Goal: Task Accomplishment & Management: Manage account settings

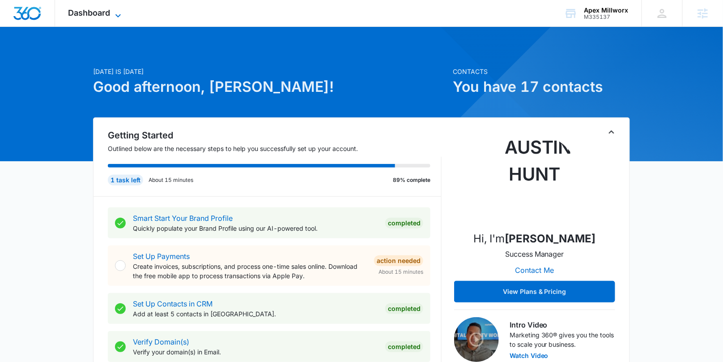
click at [117, 13] on icon at bounding box center [118, 15] width 11 height 11
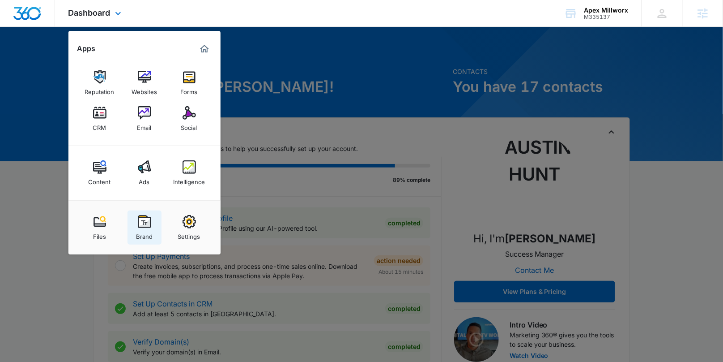
click at [133, 222] on link "Brand" at bounding box center [145, 227] width 34 height 34
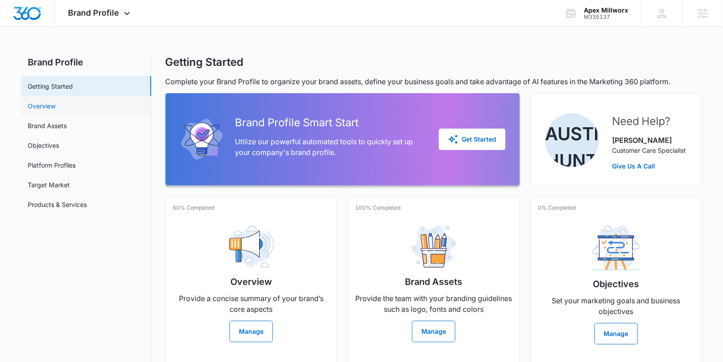
click at [43, 107] on link "Overview" at bounding box center [42, 105] width 28 height 9
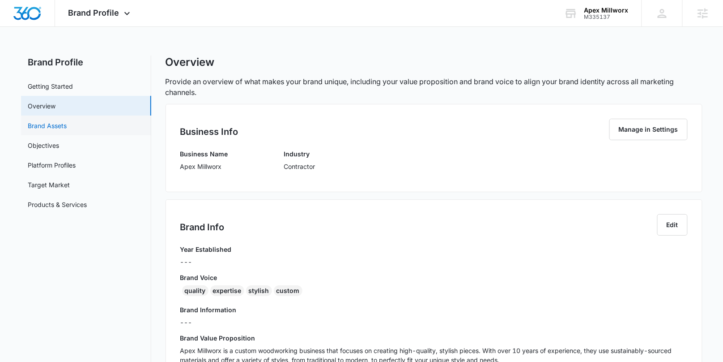
click at [67, 124] on link "Brand Assets" at bounding box center [47, 125] width 39 height 9
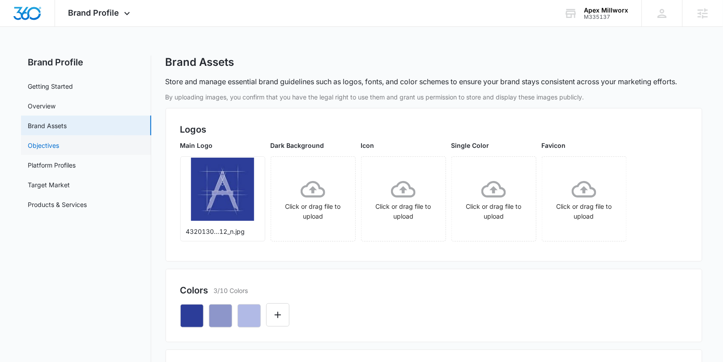
click at [48, 145] on link "Objectives" at bounding box center [43, 145] width 31 height 9
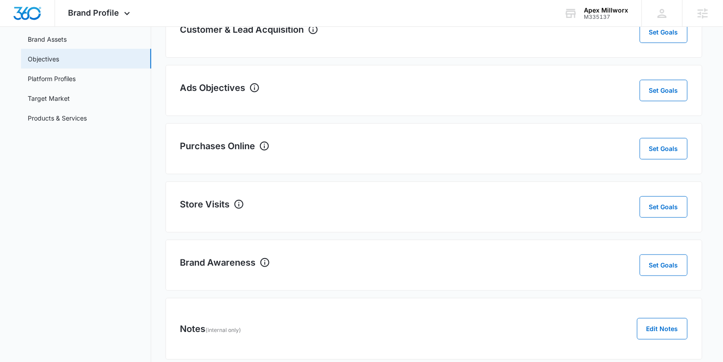
scroll to position [99, 0]
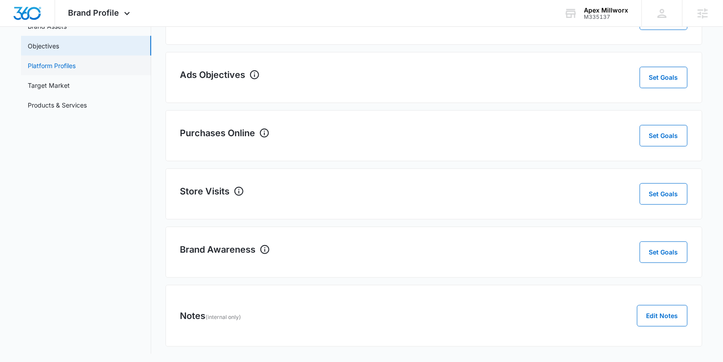
click at [44, 67] on link "Platform Profiles" at bounding box center [52, 65] width 48 height 9
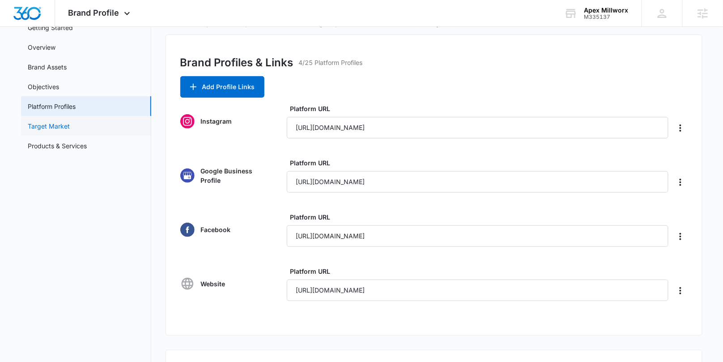
scroll to position [40, 0]
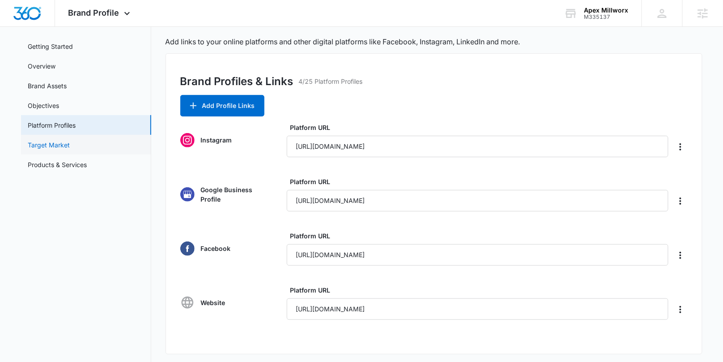
click at [70, 140] on link "Target Market" at bounding box center [49, 144] width 42 height 9
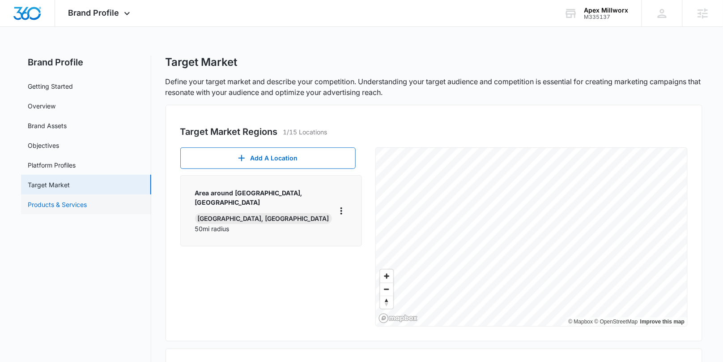
click at [77, 204] on link "Products & Services" at bounding box center [57, 204] width 59 height 9
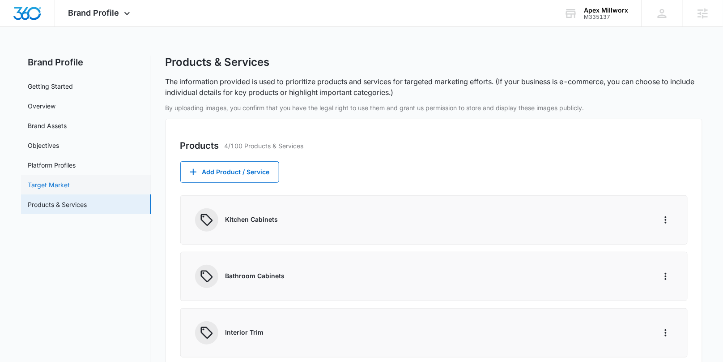
click at [70, 184] on link "Target Market" at bounding box center [49, 184] width 42 height 9
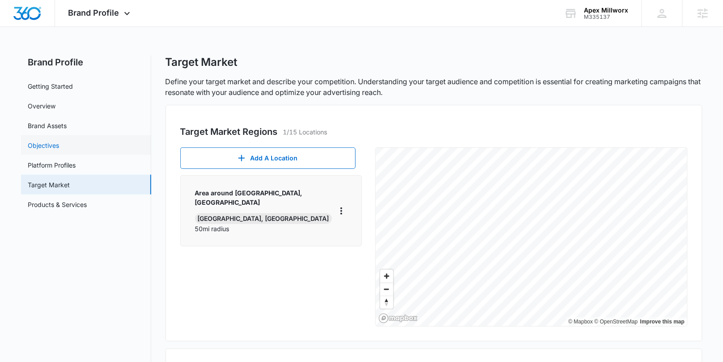
click at [55, 144] on link "Objectives" at bounding box center [43, 145] width 31 height 9
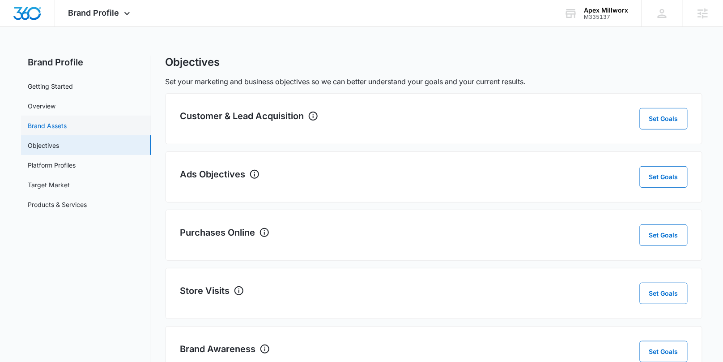
click at [57, 125] on link "Brand Assets" at bounding box center [47, 125] width 39 height 9
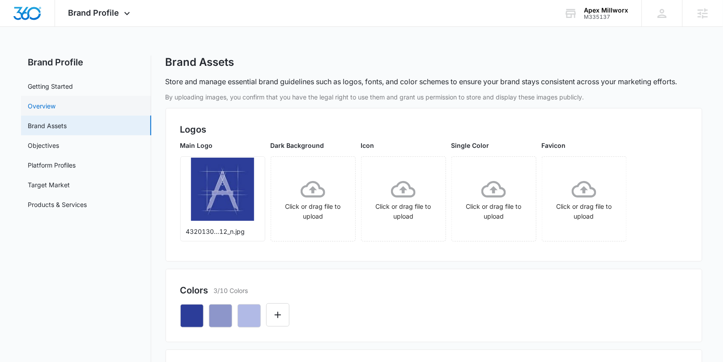
click at [51, 105] on link "Overview" at bounding box center [42, 105] width 28 height 9
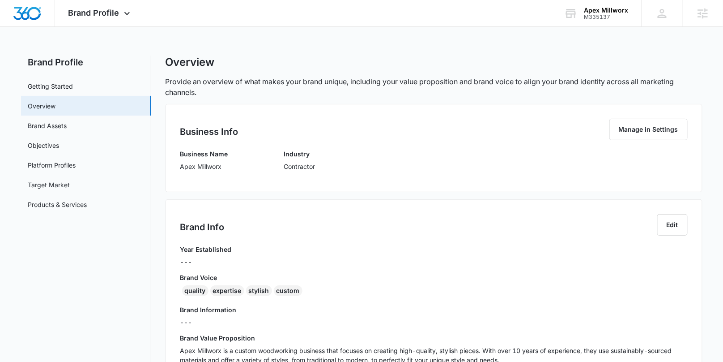
scroll to position [259, 0]
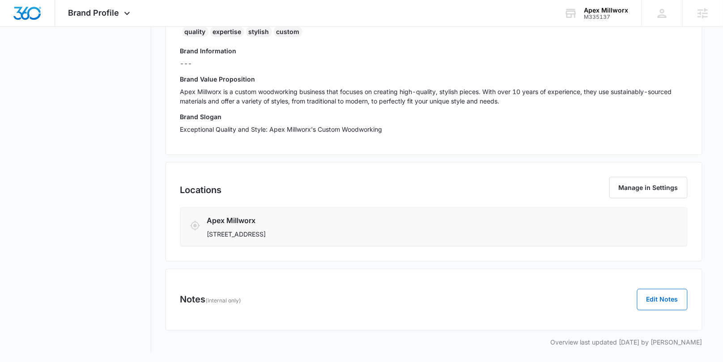
drag, startPoint x: 336, startPoint y: 232, endPoint x: 207, endPoint y: 232, distance: 128.9
click at [207, 232] on p "1633 Marlwood Cir, Charlotte, NC 28227" at bounding box center [392, 233] width 371 height 9
drag, startPoint x: 253, startPoint y: 218, endPoint x: 203, endPoint y: 215, distance: 50.7
click at [203, 215] on div "Apex Millworx 1633 Marlwood Cir, Charlotte, NC 28227" at bounding box center [434, 227] width 489 height 24
copy h3 "Apex Millworx"
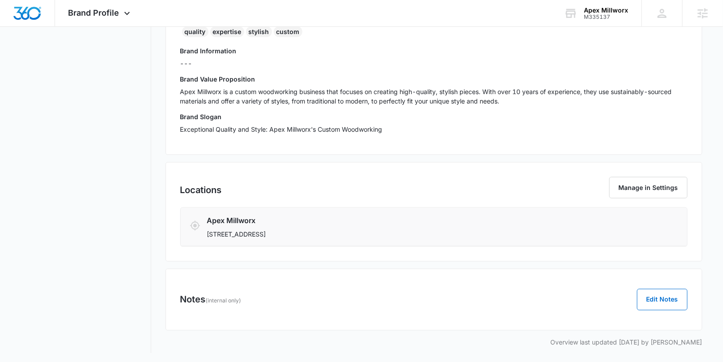
click at [319, 232] on p "1633 Marlwood Cir, Charlotte, NC 28227" at bounding box center [392, 233] width 371 height 9
drag, startPoint x: 256, startPoint y: 233, endPoint x: 205, endPoint y: 232, distance: 51.5
click at [205, 232] on li "Apex Millworx 1633 Marlwood Cir, Charlotte, NC 28227" at bounding box center [434, 227] width 507 height 38
copy p "1633 Marlwood Cir, Charlotte, NC 28227"
click at [357, 230] on p "1633 Marlwood Cir, Charlotte, NC 28227" at bounding box center [392, 233] width 371 height 9
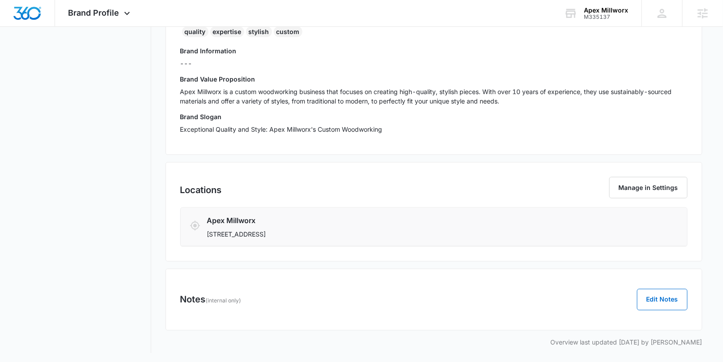
drag, startPoint x: 205, startPoint y: 231, endPoint x: 267, endPoint y: 230, distance: 62.2
click at [267, 230] on div "Apex Millworx 1633 Marlwood Cir, Charlotte, NC 28227" at bounding box center [434, 227] width 489 height 24
copy p "1633 Marlwood Cir,"
click at [298, 237] on p "1633 Marlwood Cir, Charlotte, NC 28227" at bounding box center [392, 233] width 371 height 9
drag, startPoint x: 334, startPoint y: 233, endPoint x: 310, endPoint y: 234, distance: 23.7
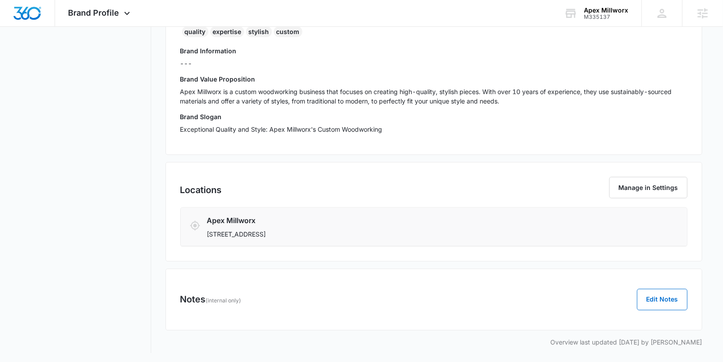
click at [310, 234] on p "1633 Marlwood Cir, Charlotte, NC 28227" at bounding box center [392, 233] width 371 height 9
copy p "28227"
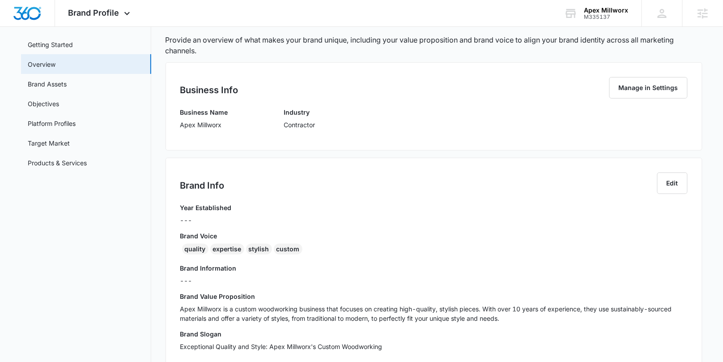
scroll to position [0, 0]
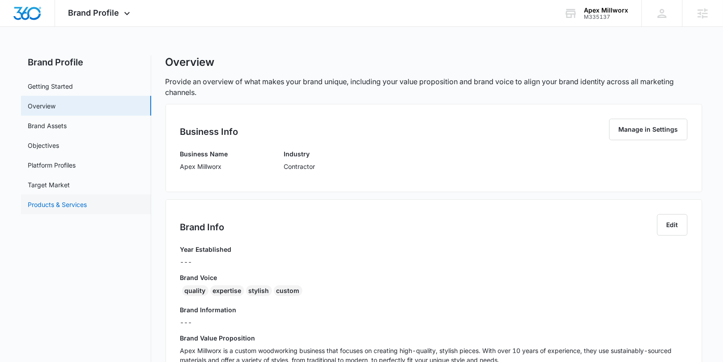
click at [55, 200] on link "Products & Services" at bounding box center [57, 204] width 59 height 9
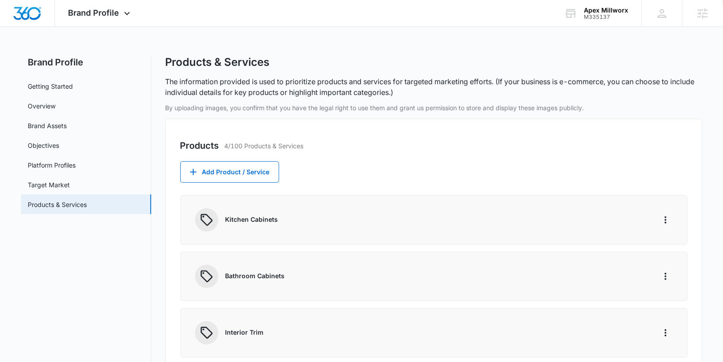
click at [51, 184] on link "Target Market" at bounding box center [49, 184] width 42 height 9
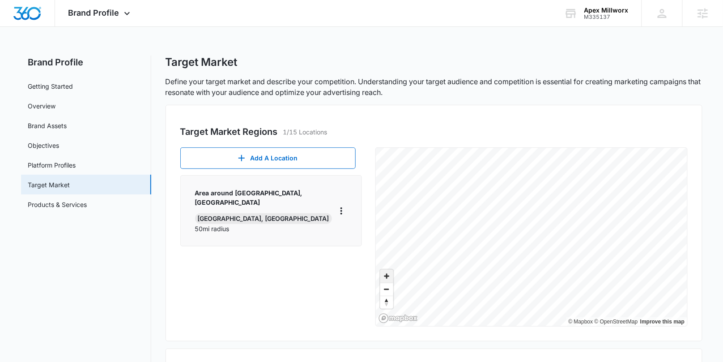
click at [383, 275] on span "Zoom in" at bounding box center [386, 275] width 13 height 13
click at [384, 274] on span "Zoom in" at bounding box center [386, 275] width 13 height 13
click at [385, 292] on span "Zoom out" at bounding box center [386, 289] width 13 height 13
click at [384, 276] on span "Zoom in" at bounding box center [386, 275] width 13 height 13
click at [385, 287] on span "Zoom out" at bounding box center [386, 289] width 13 height 13
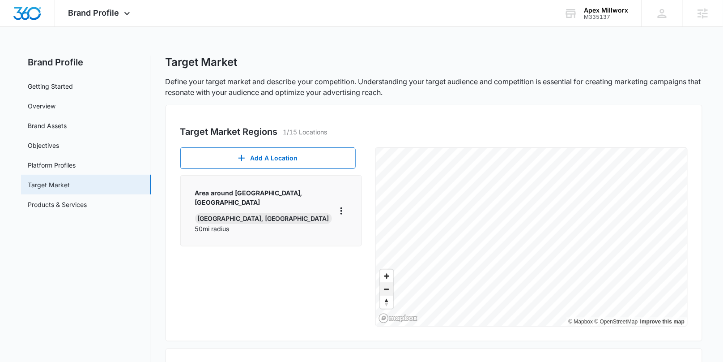
click at [385, 287] on span "Zoom out" at bounding box center [386, 289] width 13 height 13
click at [389, 279] on span "Zoom in" at bounding box center [386, 275] width 13 height 13
click at [381, 277] on span "Zoom in" at bounding box center [386, 275] width 13 height 13
click at [345, 274] on div "Add A Location Area around Charlotte, NC Charlotte, NC 50 mi radius © Mapbox © …" at bounding box center [434, 236] width 508 height 179
click at [50, 209] on link "Products & Services" at bounding box center [57, 204] width 59 height 9
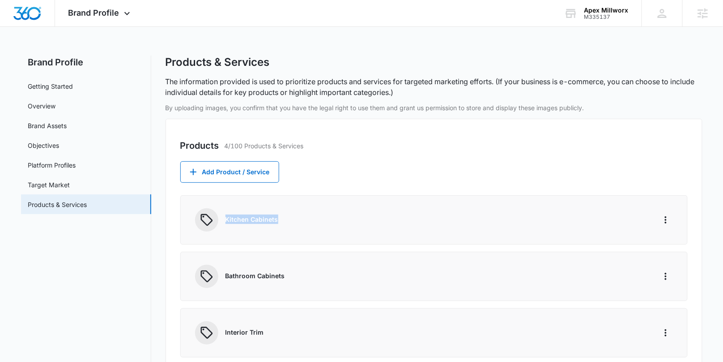
drag, startPoint x: 285, startPoint y: 219, endPoint x: 213, endPoint y: 214, distance: 72.3
click at [213, 214] on div "Kitchen Cabinets" at bounding box center [419, 219] width 449 height 23
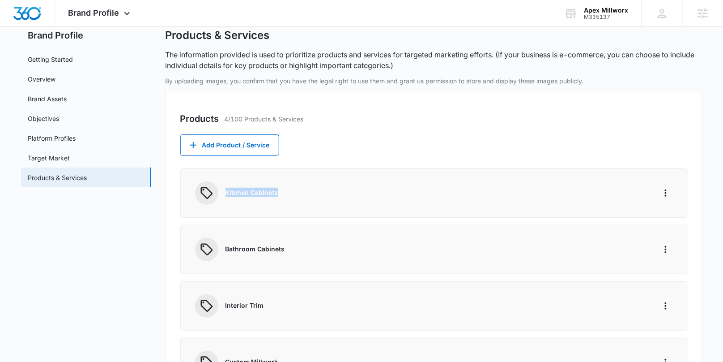
scroll to position [84, 0]
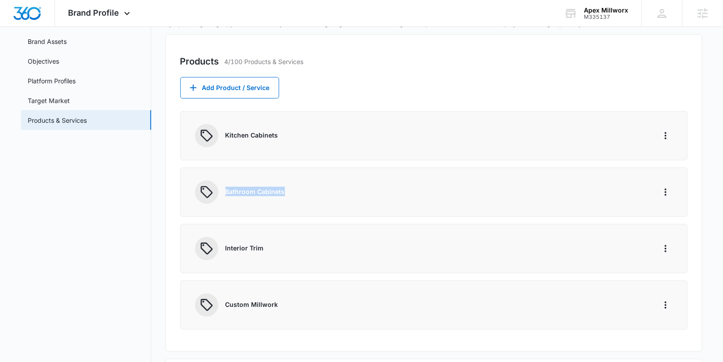
drag, startPoint x: 285, startPoint y: 196, endPoint x: 222, endPoint y: 194, distance: 63.6
click at [222, 194] on div "Bathroom Cabinets" at bounding box center [419, 191] width 449 height 23
copy p "Bathroom Cabinets"
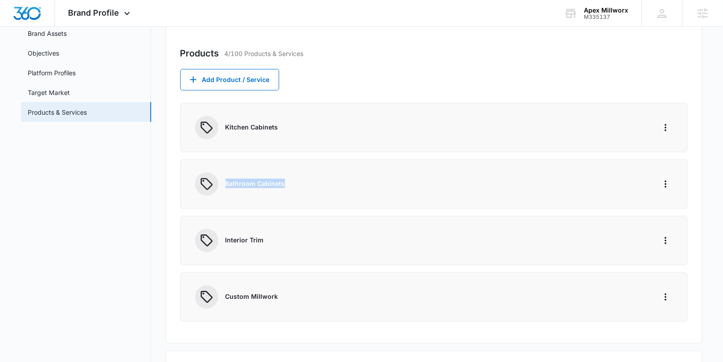
scroll to position [103, 0]
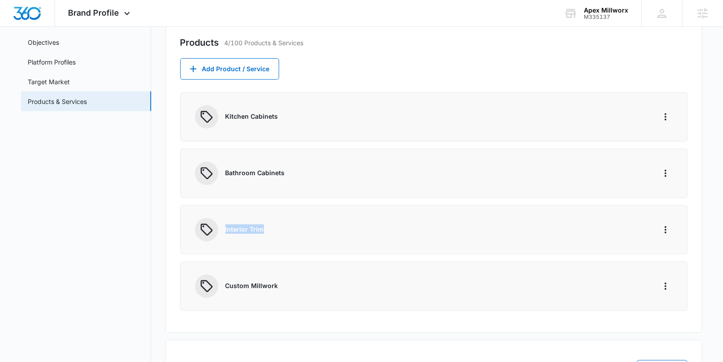
drag, startPoint x: 240, startPoint y: 224, endPoint x: 216, endPoint y: 224, distance: 24.2
click at [216, 224] on div "Interior Trim" at bounding box center [419, 229] width 449 height 23
copy p "Interior Trim"
drag, startPoint x: 287, startPoint y: 285, endPoint x: 221, endPoint y: 285, distance: 66.7
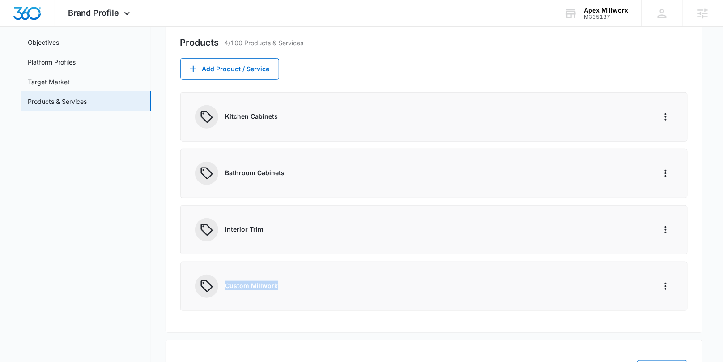
click at [221, 285] on div "Custom Millwork" at bounding box center [419, 285] width 449 height 23
copy p "Custom Millwork"
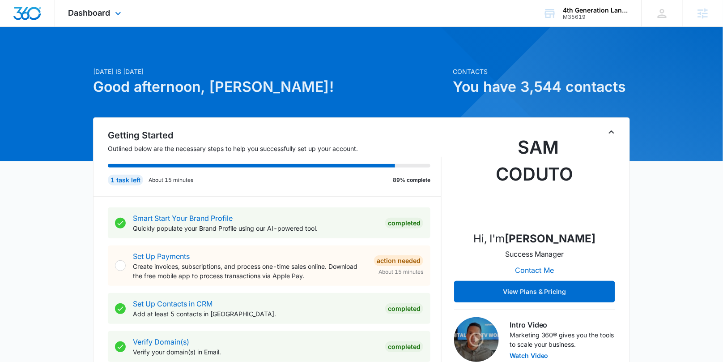
click at [106, 18] on div "Dashboard Apps Reputation Websites Forms CRM Email Social Content Ads Intellige…" at bounding box center [96, 13] width 82 height 26
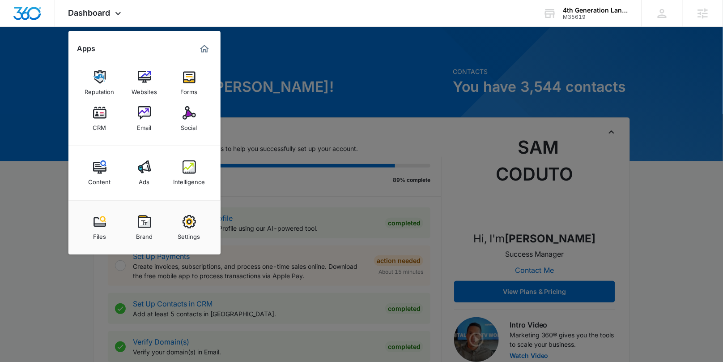
click at [344, 79] on div at bounding box center [361, 181] width 723 height 362
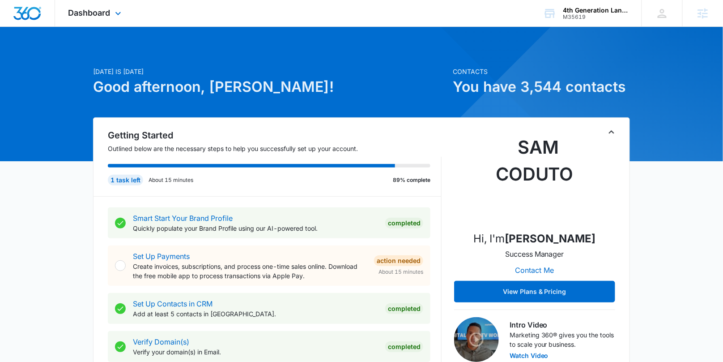
click at [108, 19] on div "Dashboard Apps Reputation Websites Forms CRM Email Social Content Ads Intellige…" at bounding box center [96, 13] width 82 height 26
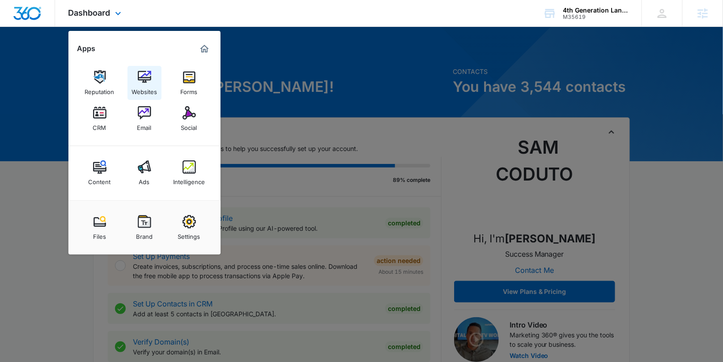
click at [135, 80] on link "Websites" at bounding box center [145, 83] width 34 height 34
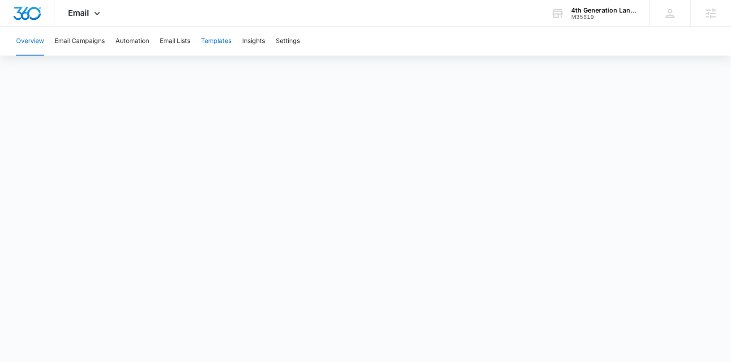
click at [217, 38] on button "Templates" at bounding box center [216, 41] width 30 height 29
click at [125, 38] on button "Automation" at bounding box center [132, 41] width 34 height 29
click at [218, 41] on button "Templates" at bounding box center [216, 41] width 30 height 29
click at [143, 41] on button "Automation" at bounding box center [132, 41] width 34 height 29
click at [222, 42] on button "Templates" at bounding box center [216, 41] width 30 height 29
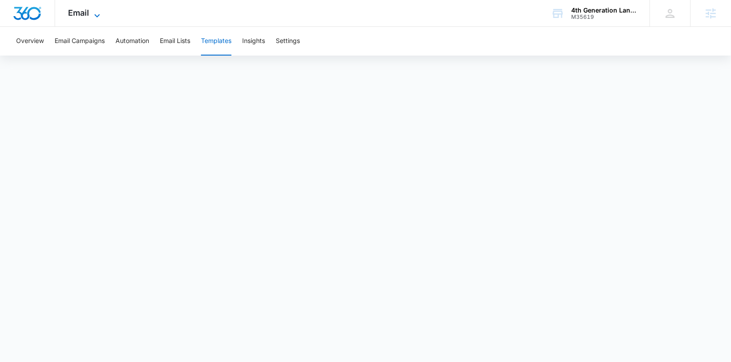
click at [92, 11] on icon at bounding box center [97, 15] width 11 height 11
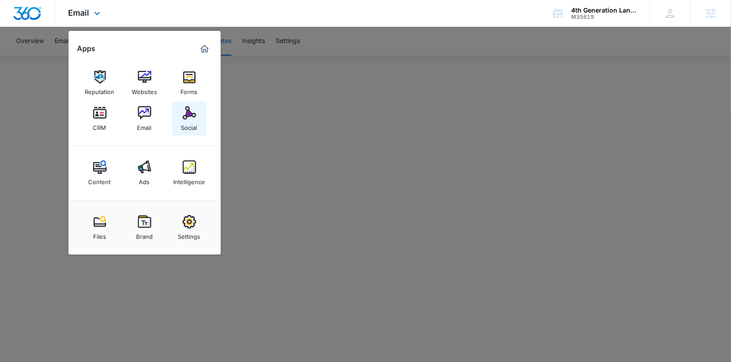
click at [192, 112] on img at bounding box center [189, 112] width 13 height 13
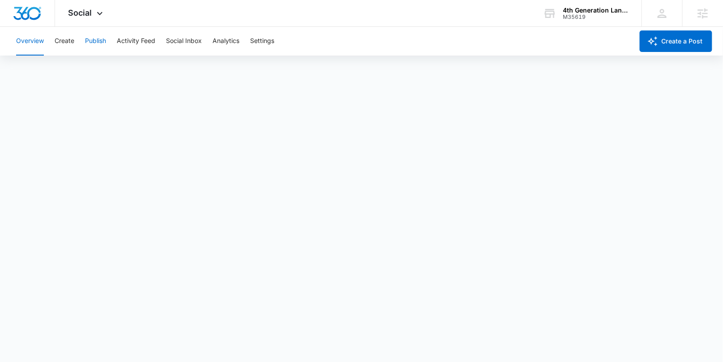
click at [100, 41] on button "Publish" at bounding box center [95, 41] width 21 height 29
click at [67, 43] on button "Create" at bounding box center [65, 41] width 20 height 29
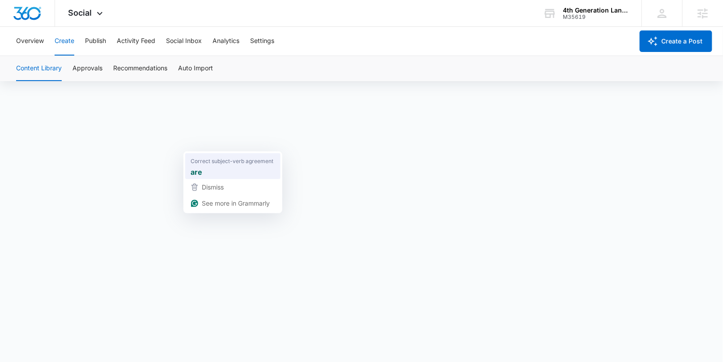
click at [206, 165] on div "are" at bounding box center [233, 172] width 88 height 14
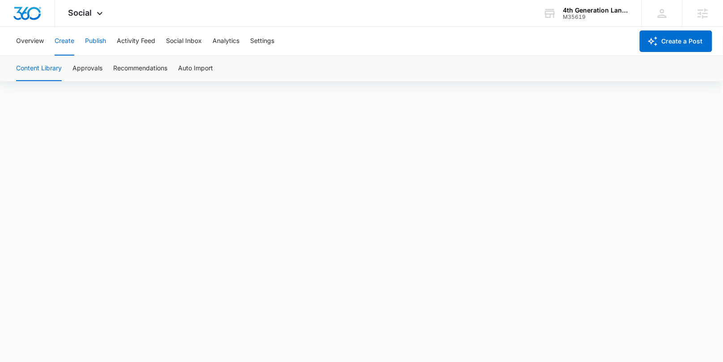
click at [105, 41] on button "Publish" at bounding box center [95, 41] width 21 height 29
click at [89, 13] on span "Social" at bounding box center [80, 12] width 24 height 9
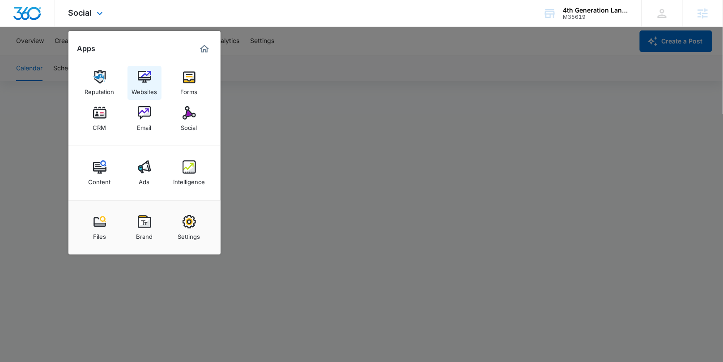
click at [145, 79] on img at bounding box center [144, 76] width 13 height 13
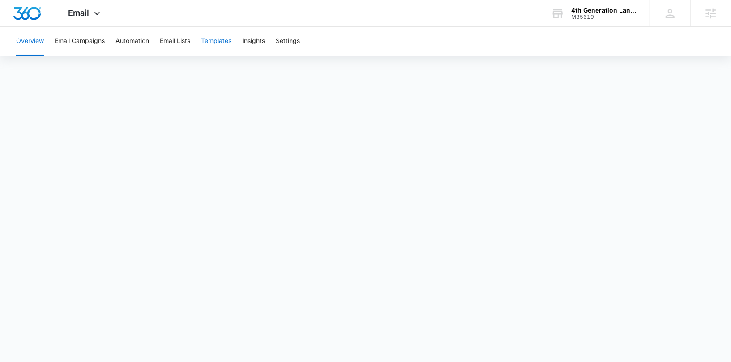
click at [222, 40] on button "Templates" at bounding box center [216, 41] width 30 height 29
click at [85, 16] on span "Email" at bounding box center [78, 12] width 21 height 9
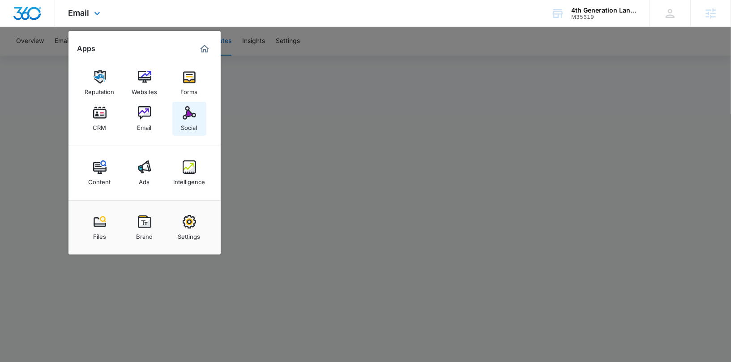
click at [190, 109] on img at bounding box center [189, 112] width 13 height 13
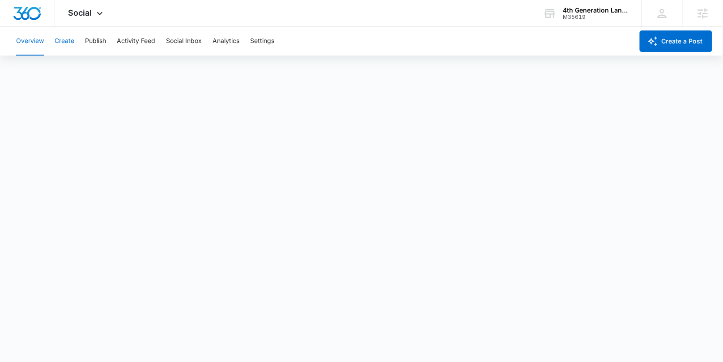
click at [72, 44] on button "Create" at bounding box center [65, 41] width 20 height 29
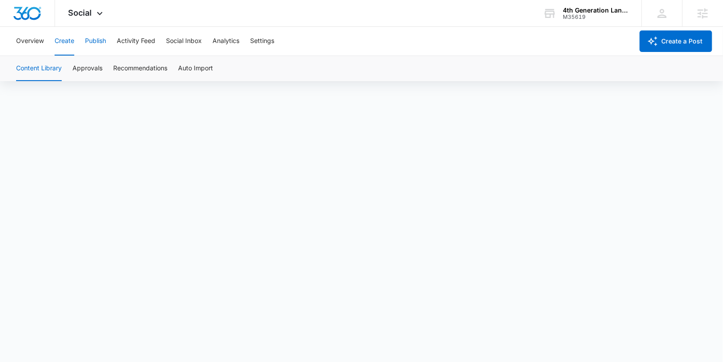
click at [97, 46] on button "Publish" at bounding box center [95, 41] width 21 height 29
click at [28, 43] on button "Overview" at bounding box center [30, 41] width 28 height 29
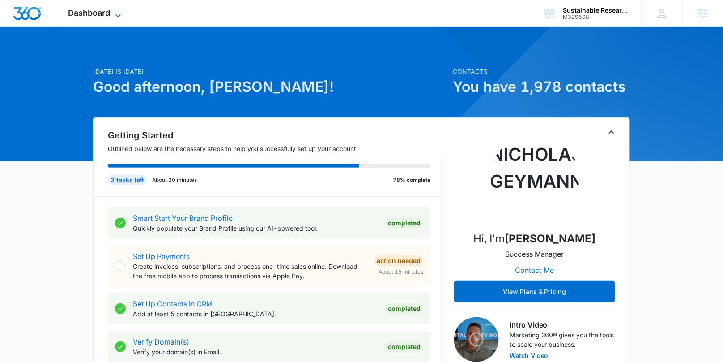
click at [115, 17] on icon at bounding box center [118, 15] width 11 height 11
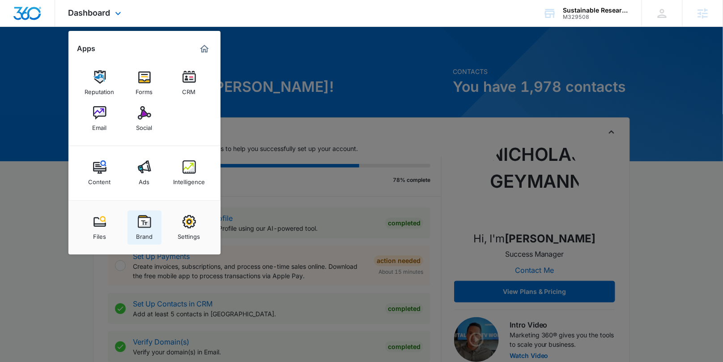
click at [136, 230] on div "Brand" at bounding box center [144, 234] width 17 height 12
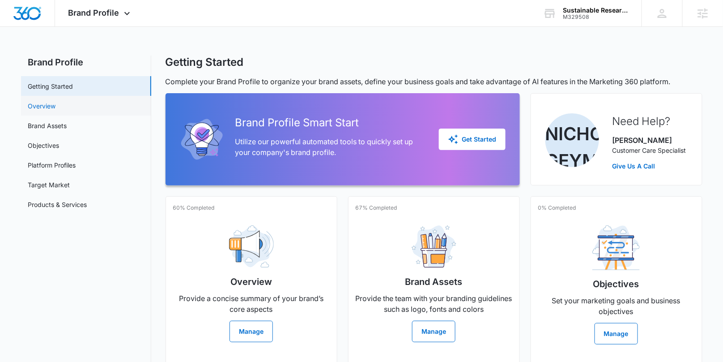
click at [43, 101] on link "Overview" at bounding box center [42, 105] width 28 height 9
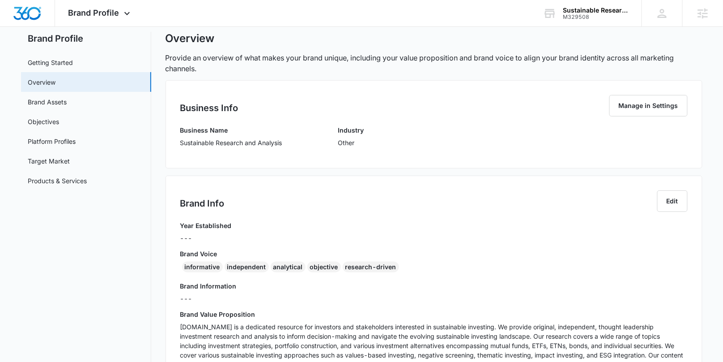
scroll to position [78, 0]
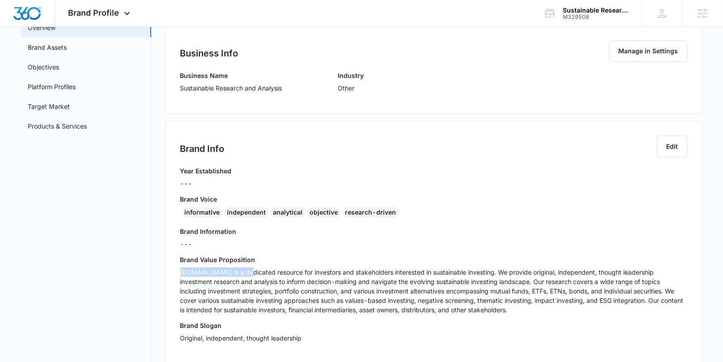
drag, startPoint x: 178, startPoint y: 272, endPoint x: 245, endPoint y: 271, distance: 66.7
click at [245, 271] on div "Brand Info Edit Year Established --- Brand Voice informative independent analyt…" at bounding box center [434, 242] width 537 height 243
copy p "SustainableInvest.com"
click at [111, 19] on div "Brand Profile Apps Reputation Forms CRM Email Social Content Ads Intelligence F…" at bounding box center [100, 13] width 91 height 26
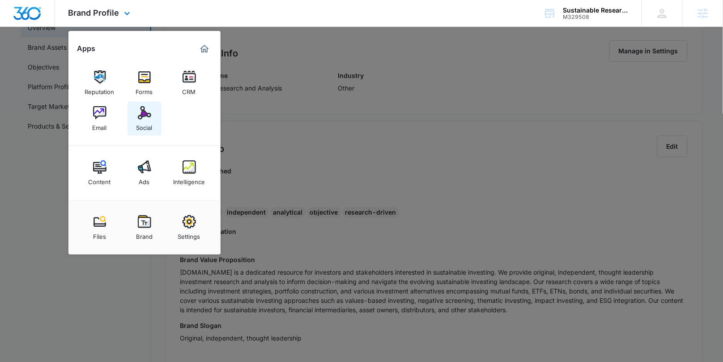
click at [145, 108] on img at bounding box center [144, 112] width 13 height 13
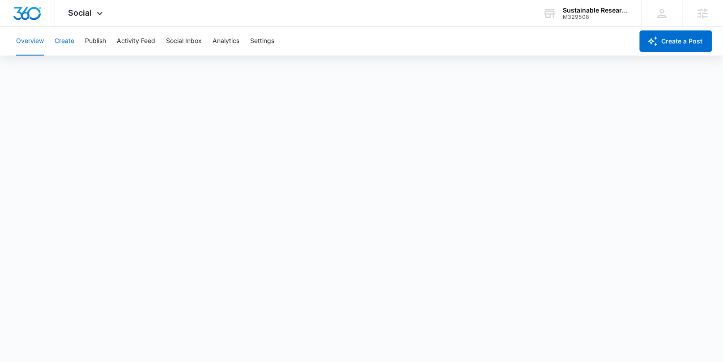
click at [70, 39] on button "Create" at bounding box center [65, 41] width 20 height 29
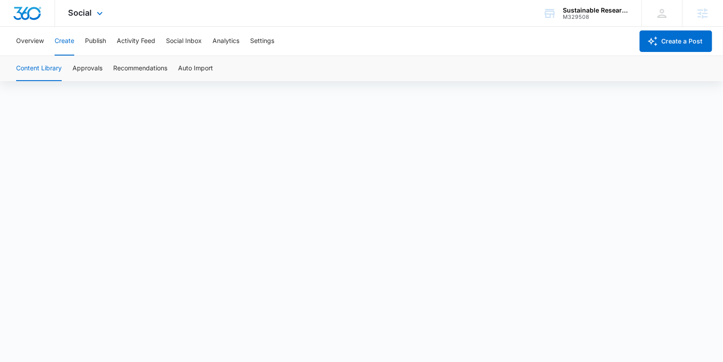
click at [97, 19] on div "Social Apps Reputation Forms CRM Email Social Content Ads Intelligence Files Br…" at bounding box center [87, 13] width 64 height 26
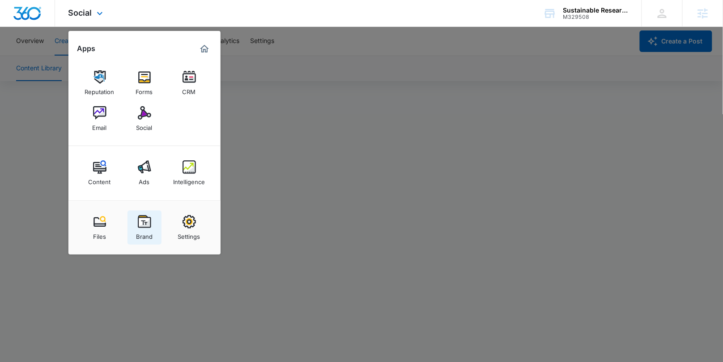
click at [139, 227] on img at bounding box center [144, 221] width 13 height 13
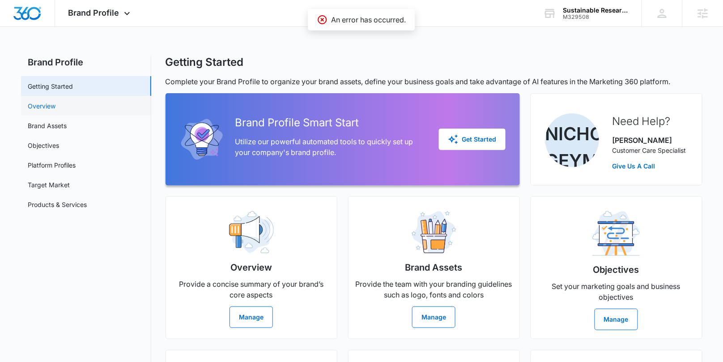
click at [56, 110] on link "Overview" at bounding box center [42, 105] width 28 height 9
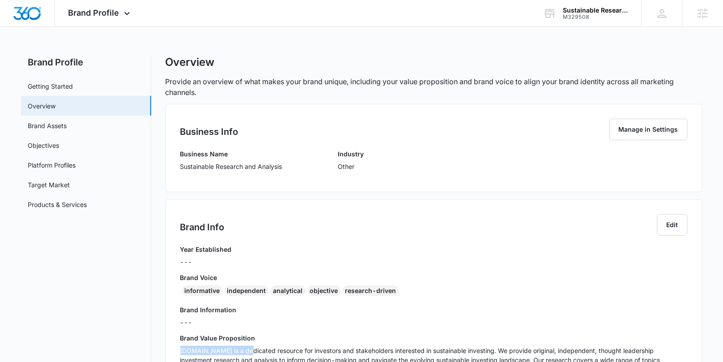
drag, startPoint x: 245, startPoint y: 348, endPoint x: 179, endPoint y: 345, distance: 66.3
click at [179, 345] on div "Brand Info Edit Year Established --- Brand Voice informative independent analyt…" at bounding box center [434, 320] width 537 height 243
